Goal: Task Accomplishment & Management: Manage account settings

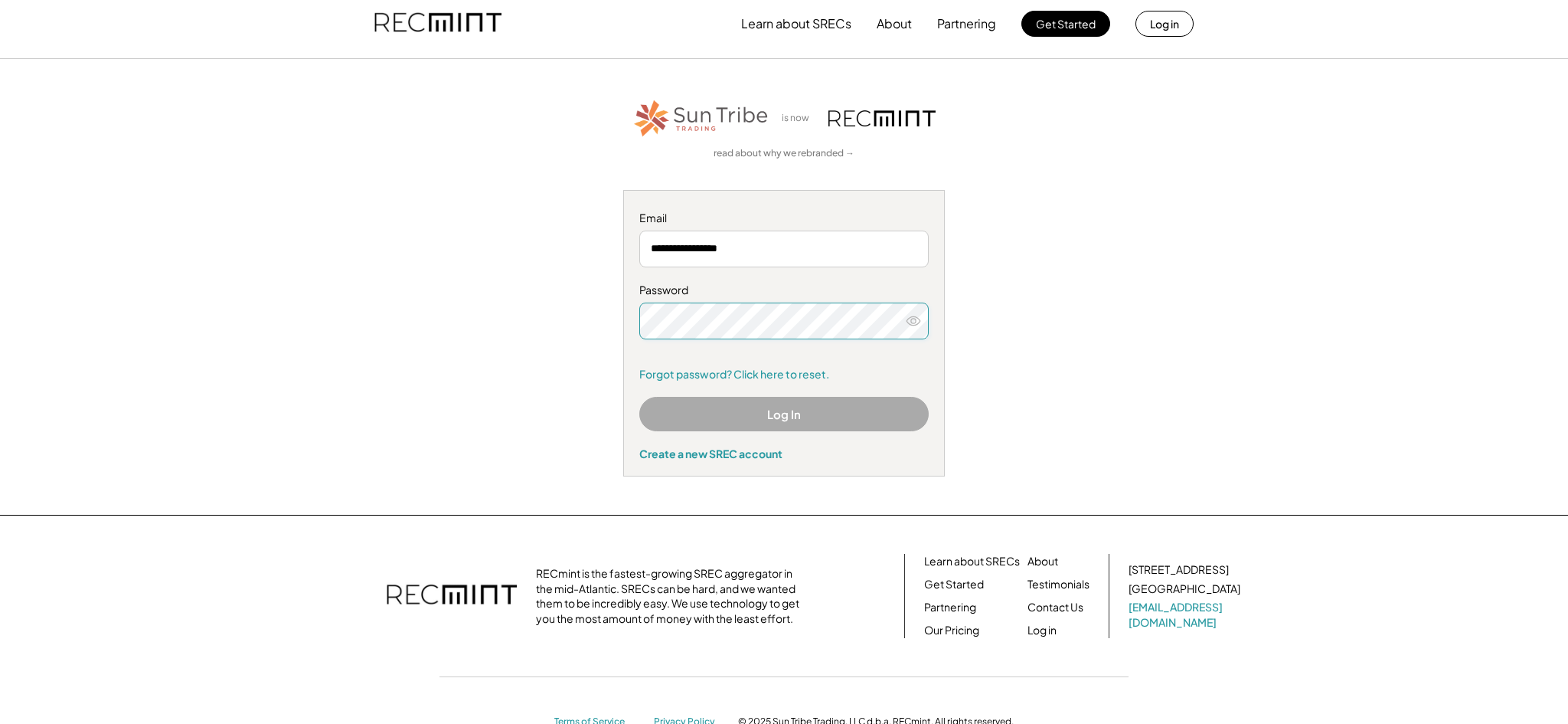
scroll to position [12, 0]
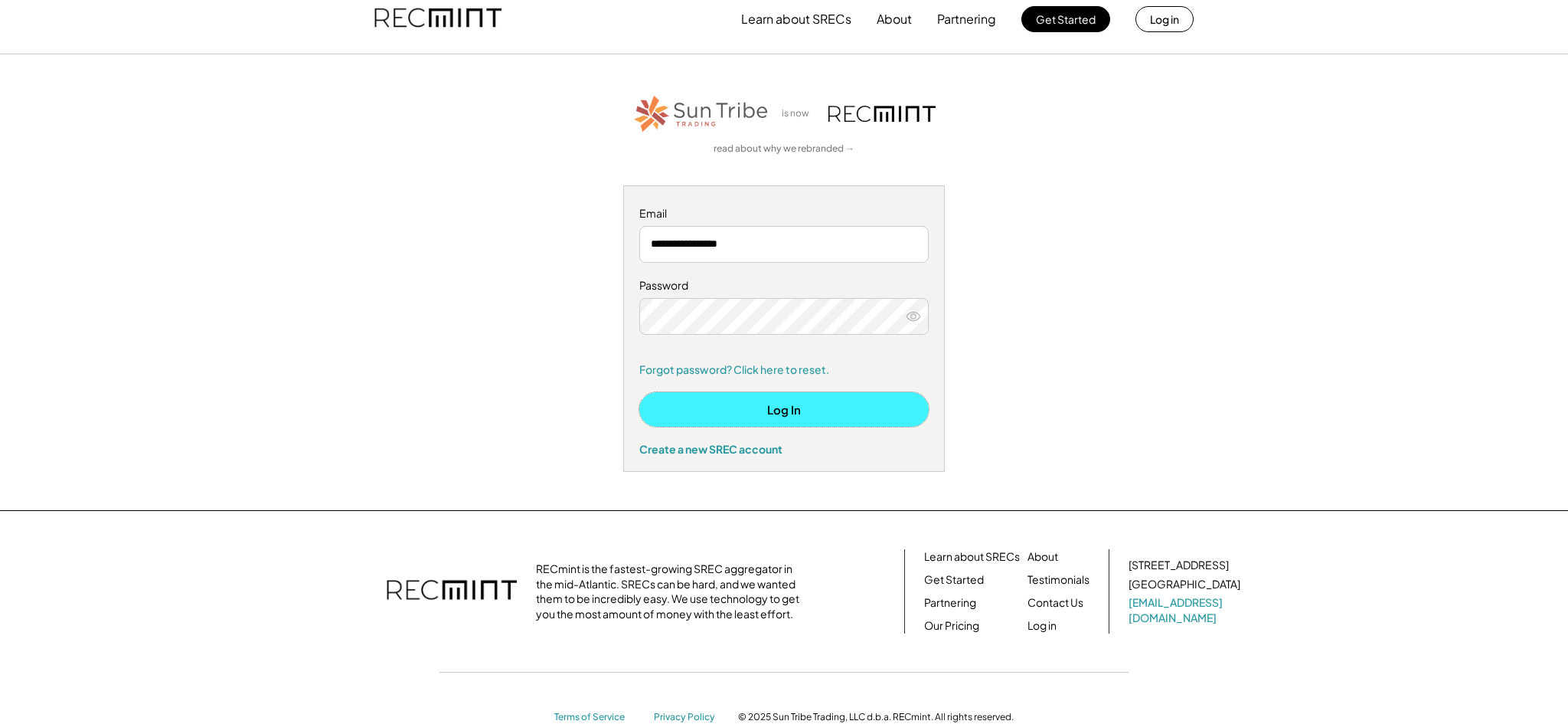
click at [762, 418] on button "Log In" at bounding box center [784, 409] width 290 height 34
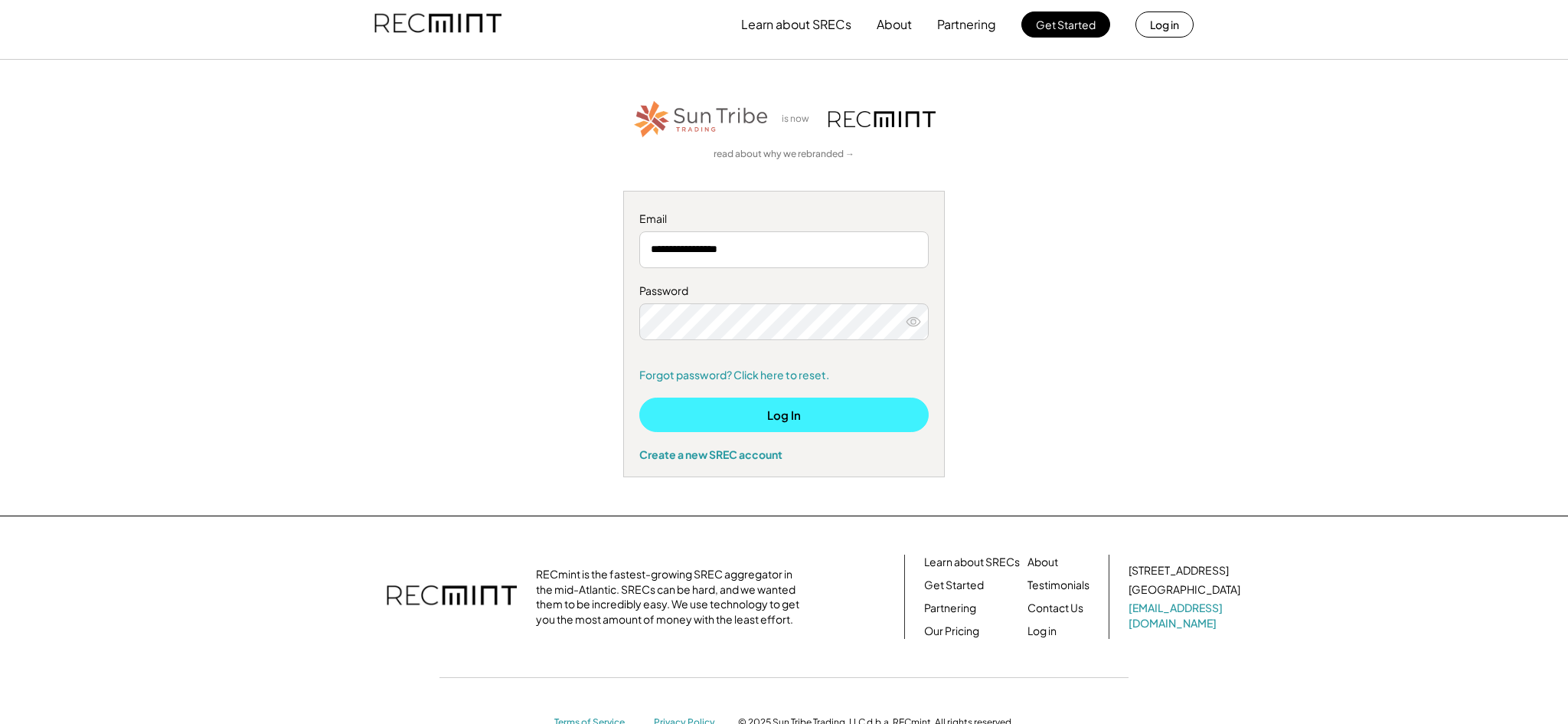
scroll to position [9, 0]
